Goal: Navigation & Orientation: Find specific page/section

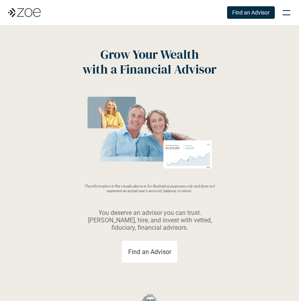
click at [287, 9] on div at bounding box center [286, 12] width 17 height 17
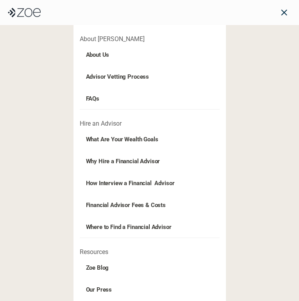
click at [104, 59] on link "About Us" at bounding box center [150, 55] width 140 height 22
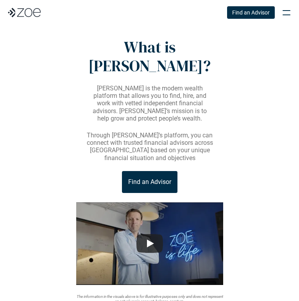
click at [287, 11] on div at bounding box center [286, 12] width 17 height 17
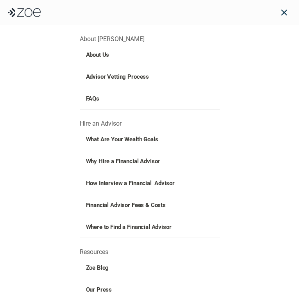
click at [101, 52] on p "About Us" at bounding box center [114, 54] width 57 height 9
click at [287, 12] on div at bounding box center [284, 12] width 17 height 17
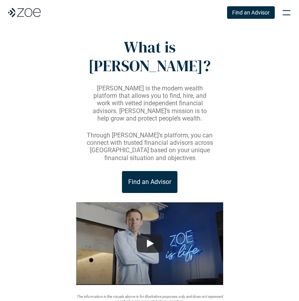
click at [30, 21] on div "Find an Advisor" at bounding box center [152, 12] width 288 height 17
click at [23, 13] on img at bounding box center [24, 12] width 33 height 9
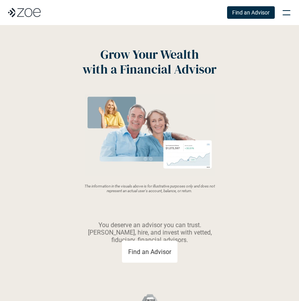
click at [287, 15] on div at bounding box center [286, 12] width 17 height 17
